Goal: Information Seeking & Learning: Learn about a topic

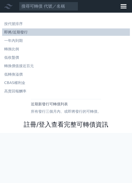
click at [64, 126] on link "註冊/登入查看完整可轉債資訊" at bounding box center [66, 124] width 84 height 8
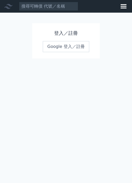
click at [77, 45] on link "Google 登入／註冊" at bounding box center [66, 46] width 46 height 11
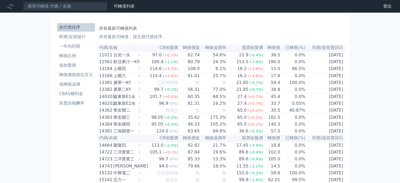
drag, startPoint x: 67, startPoint y: 134, endPoint x: 205, endPoint y: 0, distance: 192.4
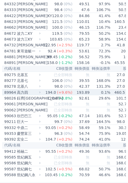
scroll to position [2784, 0]
